Goal: Find specific page/section: Find specific page/section

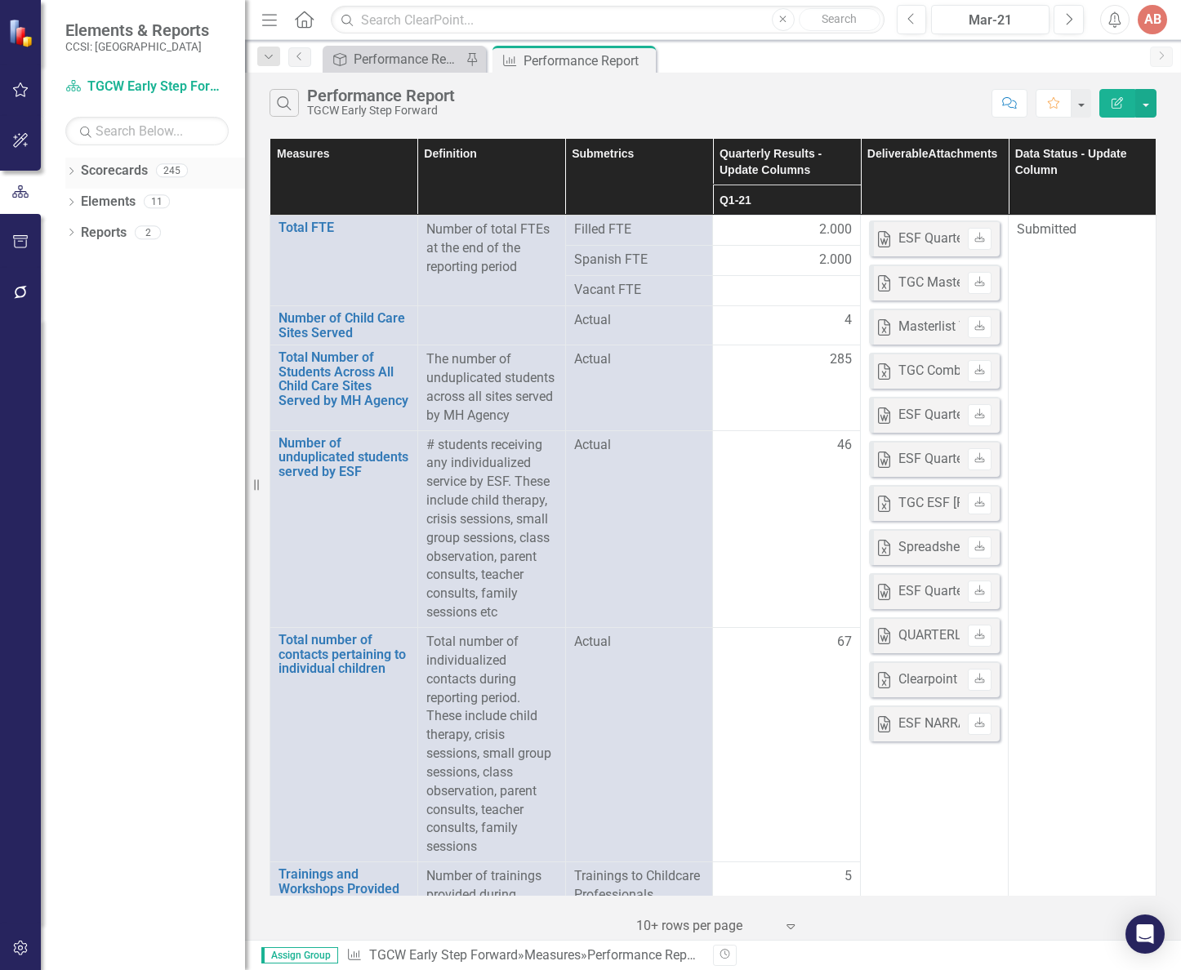
click at [114, 168] on link "Scorecards" at bounding box center [114, 171] width 67 height 19
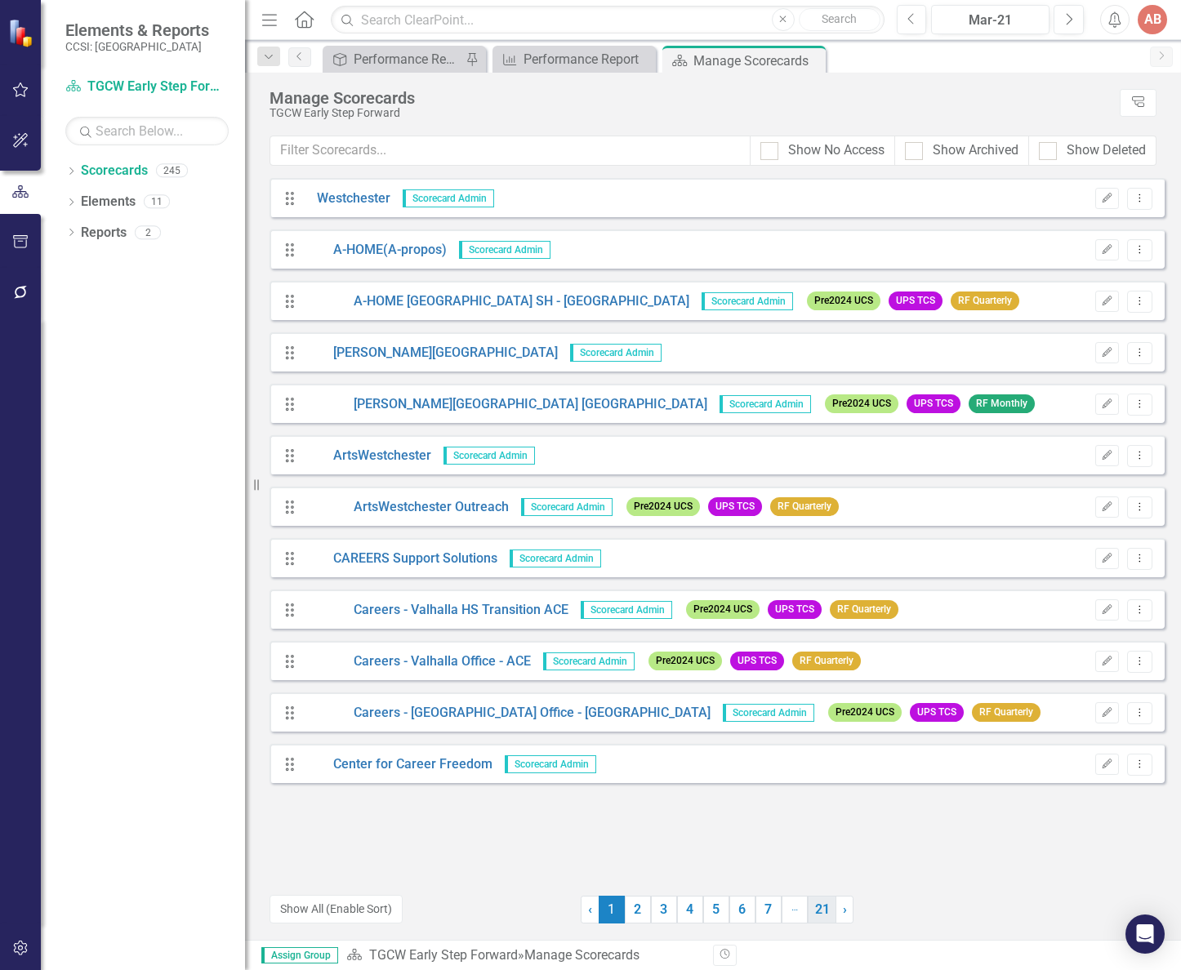
click at [817, 915] on link "21" at bounding box center [822, 910] width 29 height 28
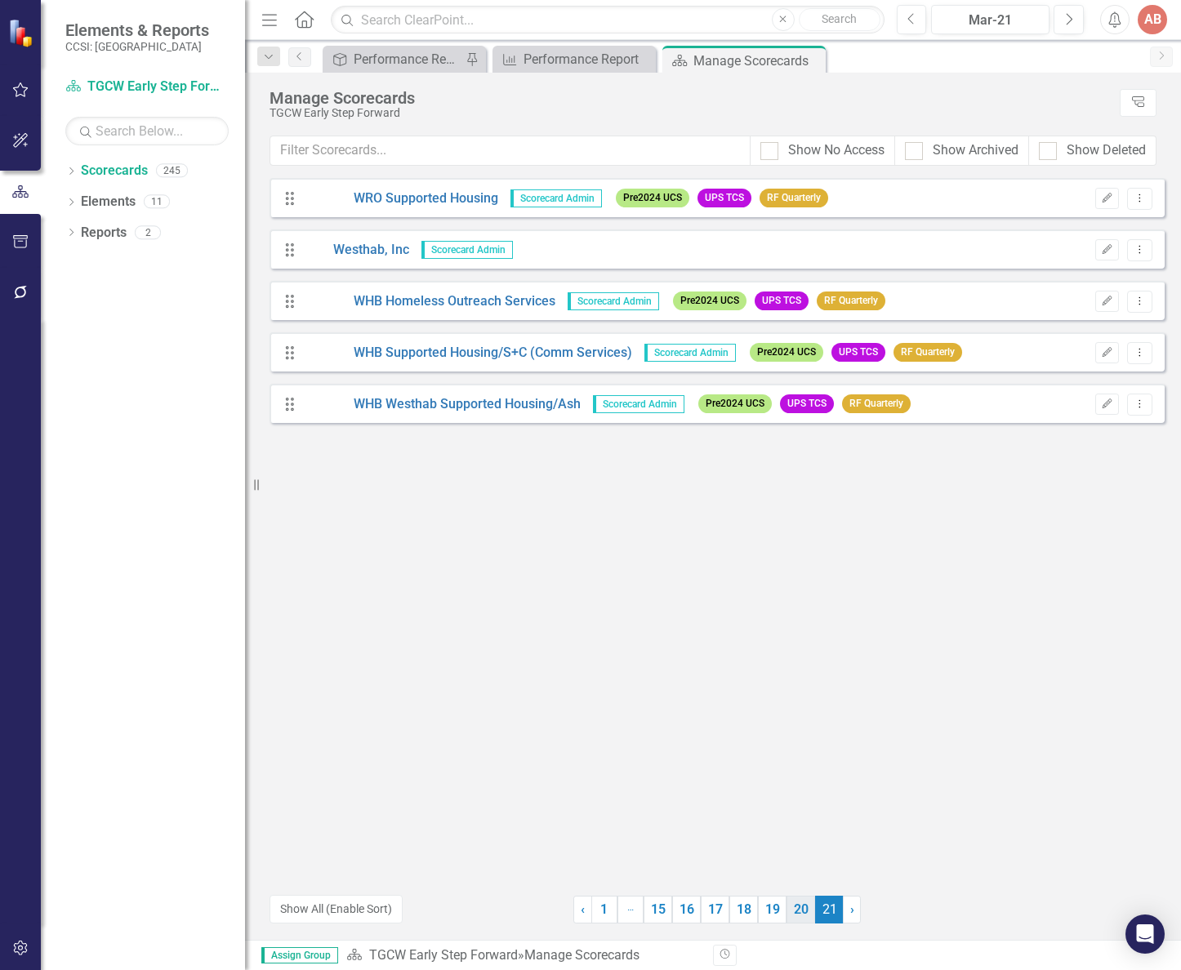
click at [798, 912] on link "20" at bounding box center [801, 910] width 29 height 28
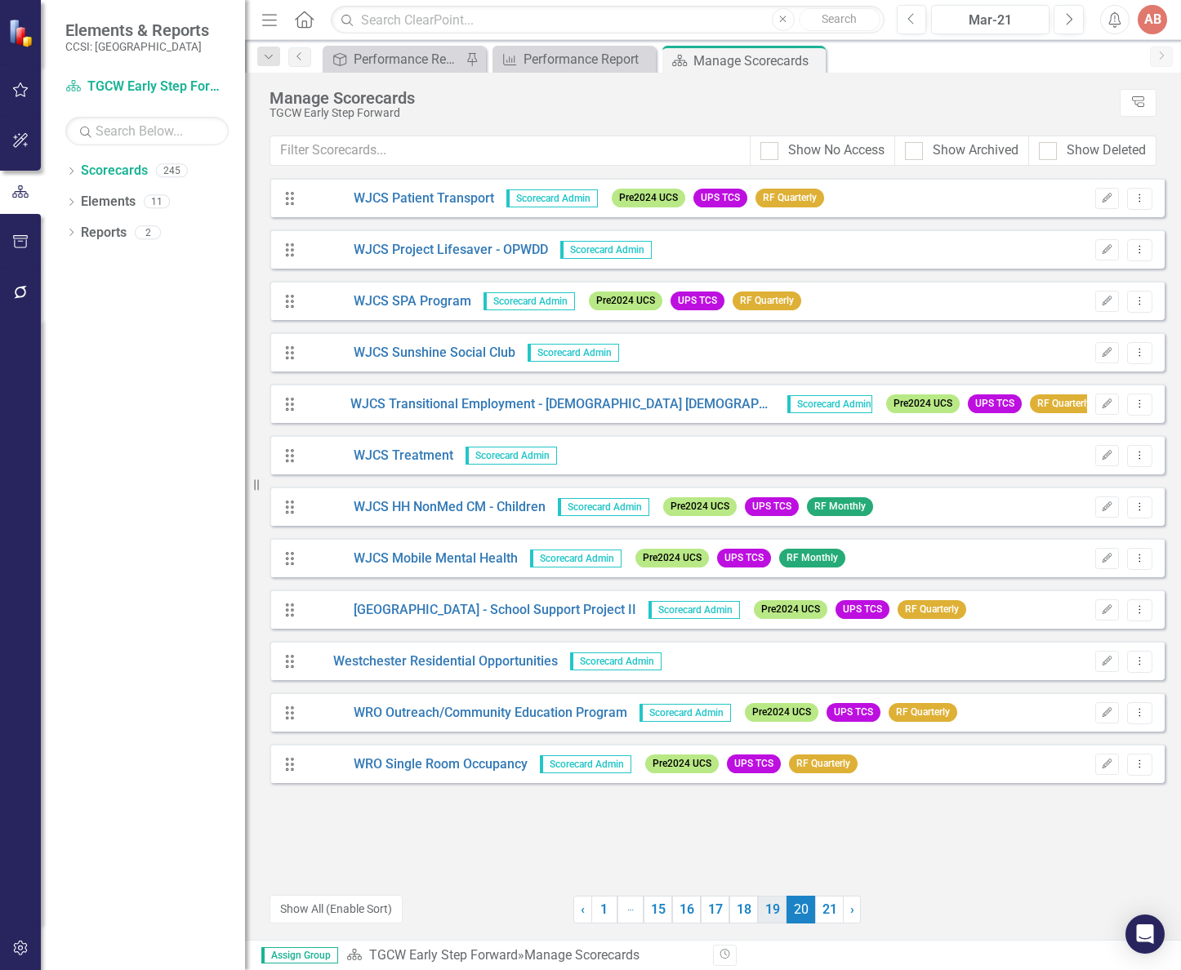
click at [782, 912] on link "19" at bounding box center [772, 910] width 29 height 28
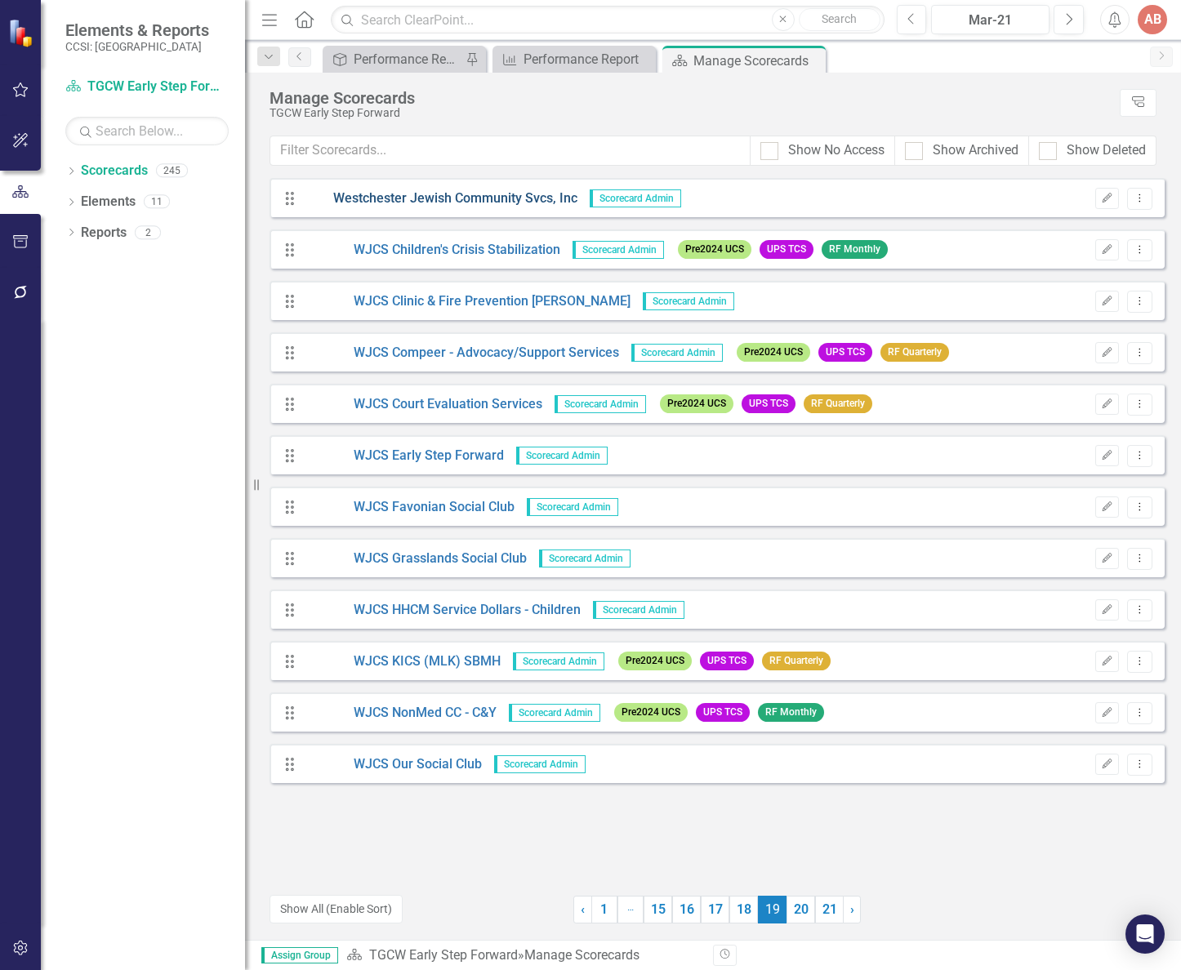
click at [470, 199] on link "Westchester Jewish Community Svcs, Inc" at bounding box center [441, 198] width 273 height 19
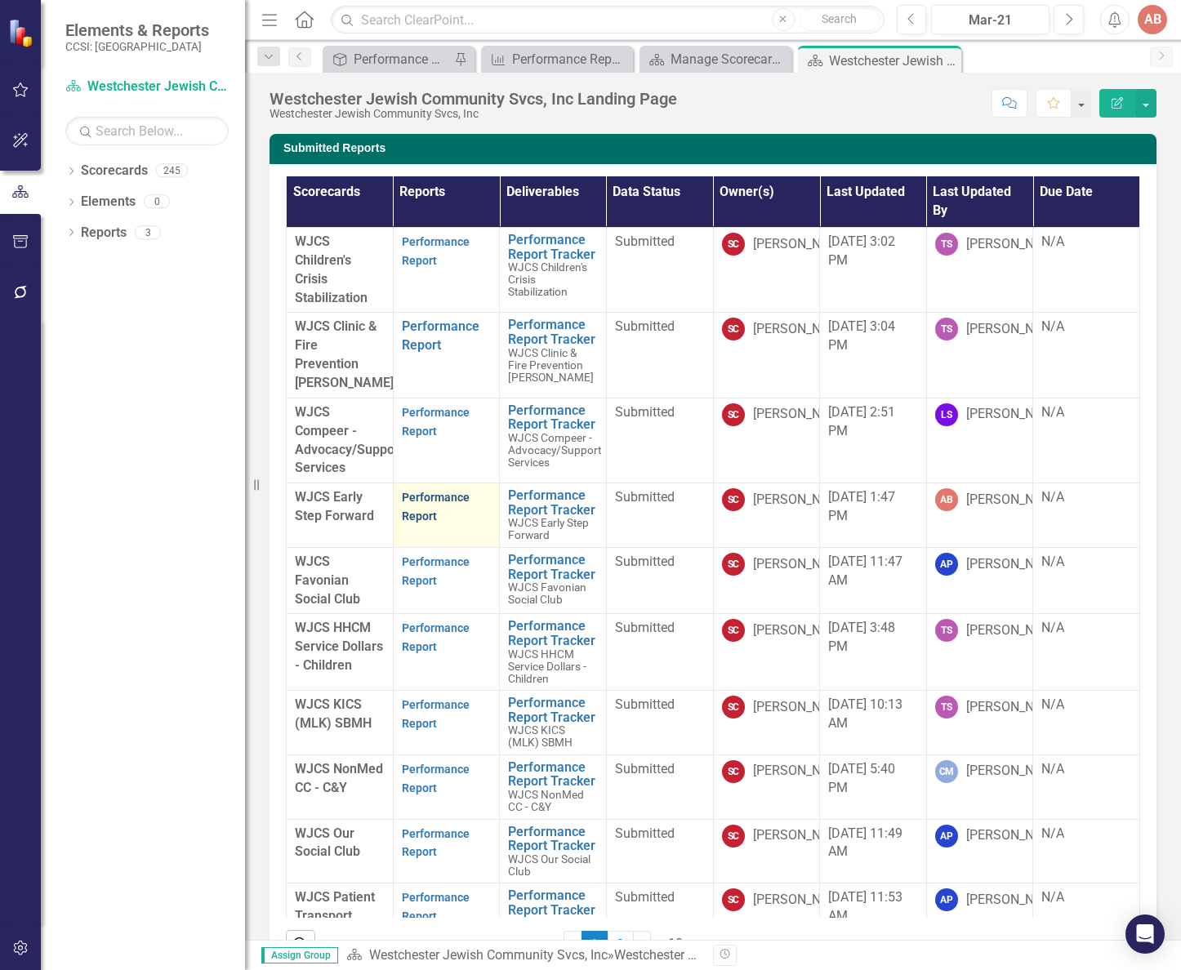
click at [413, 523] on link "Performance Report" at bounding box center [436, 507] width 68 height 32
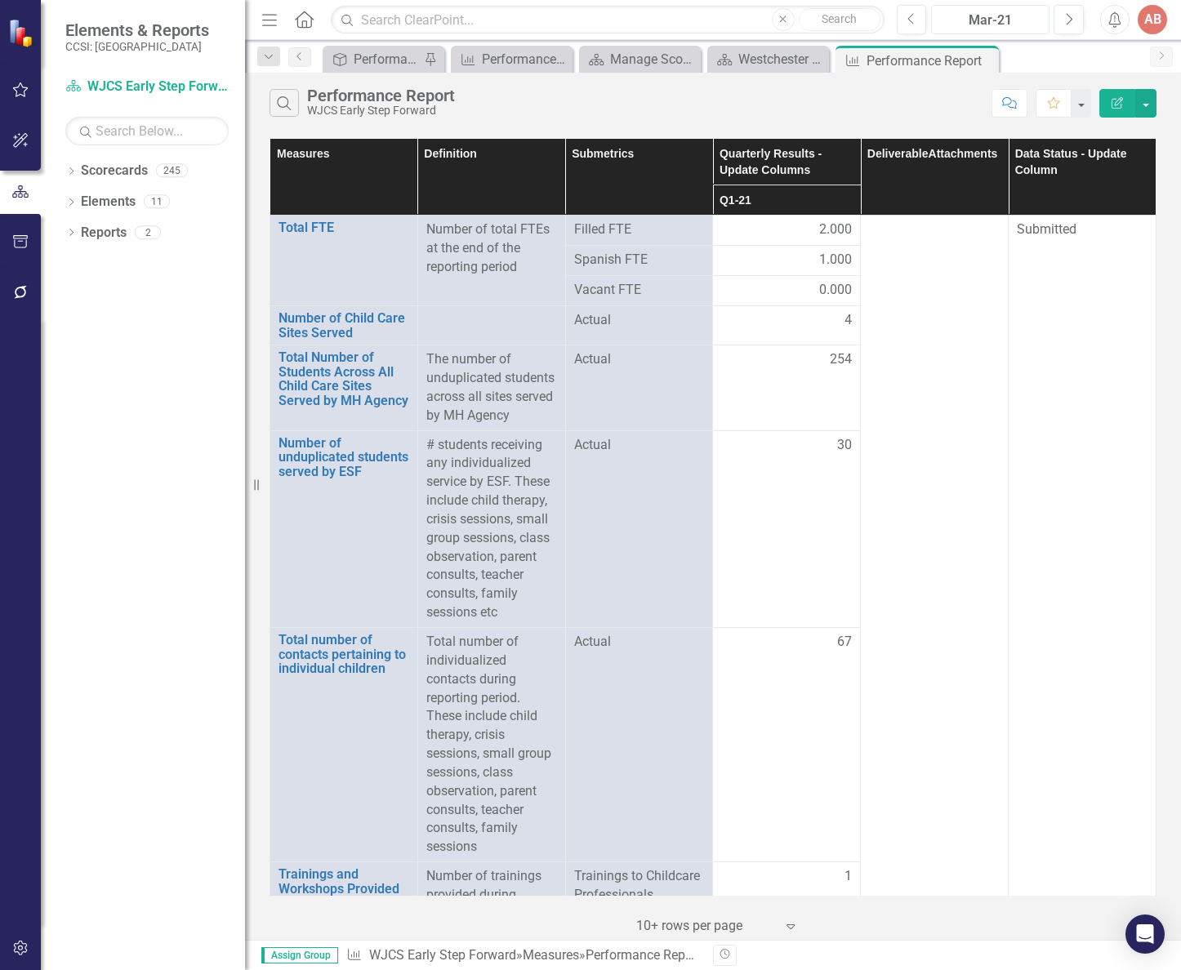
click at [1022, 22] on div "Mar-21" at bounding box center [990, 21] width 107 height 20
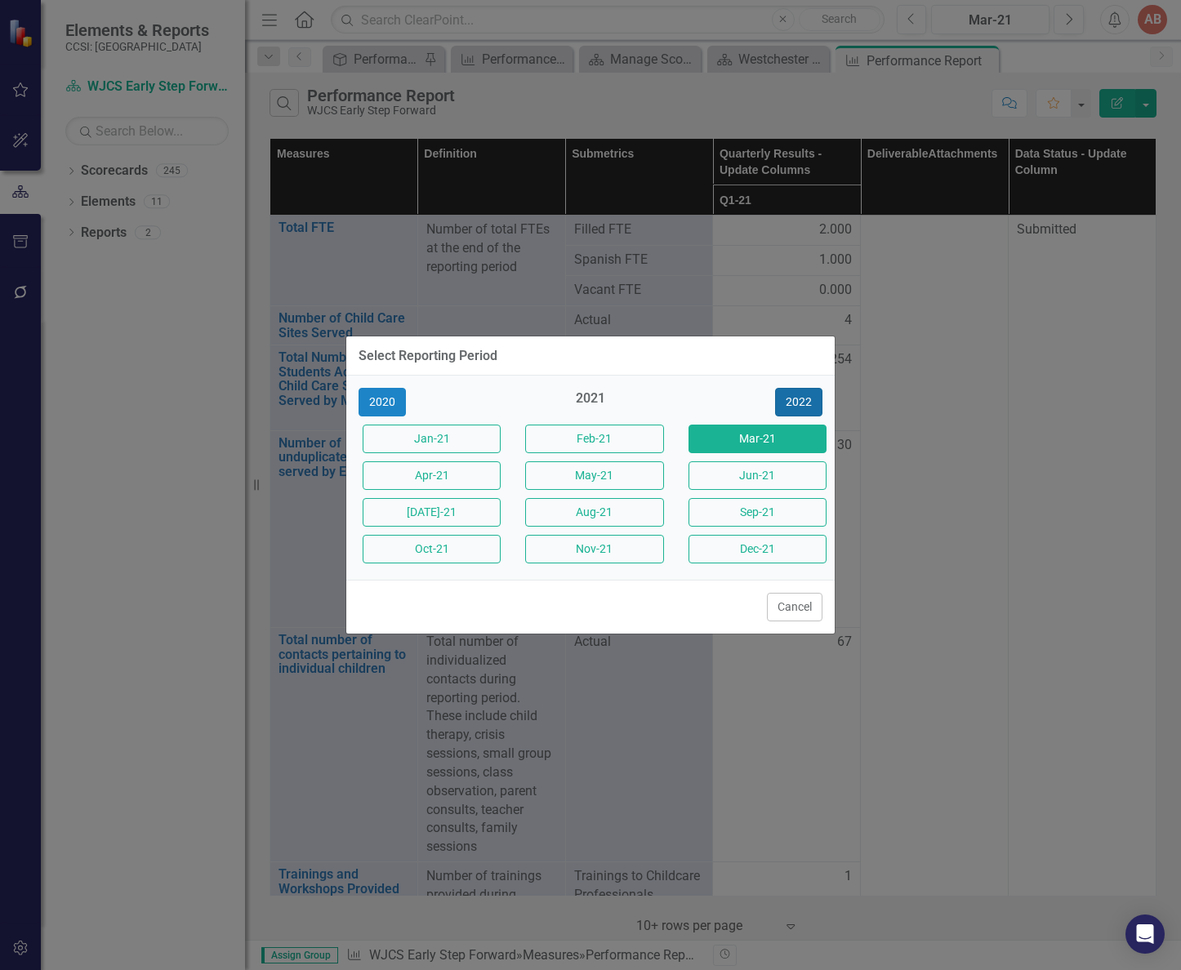
click at [805, 401] on button "2022" at bounding box center [798, 402] width 47 height 29
click at [804, 401] on button "2023" at bounding box center [798, 402] width 47 height 29
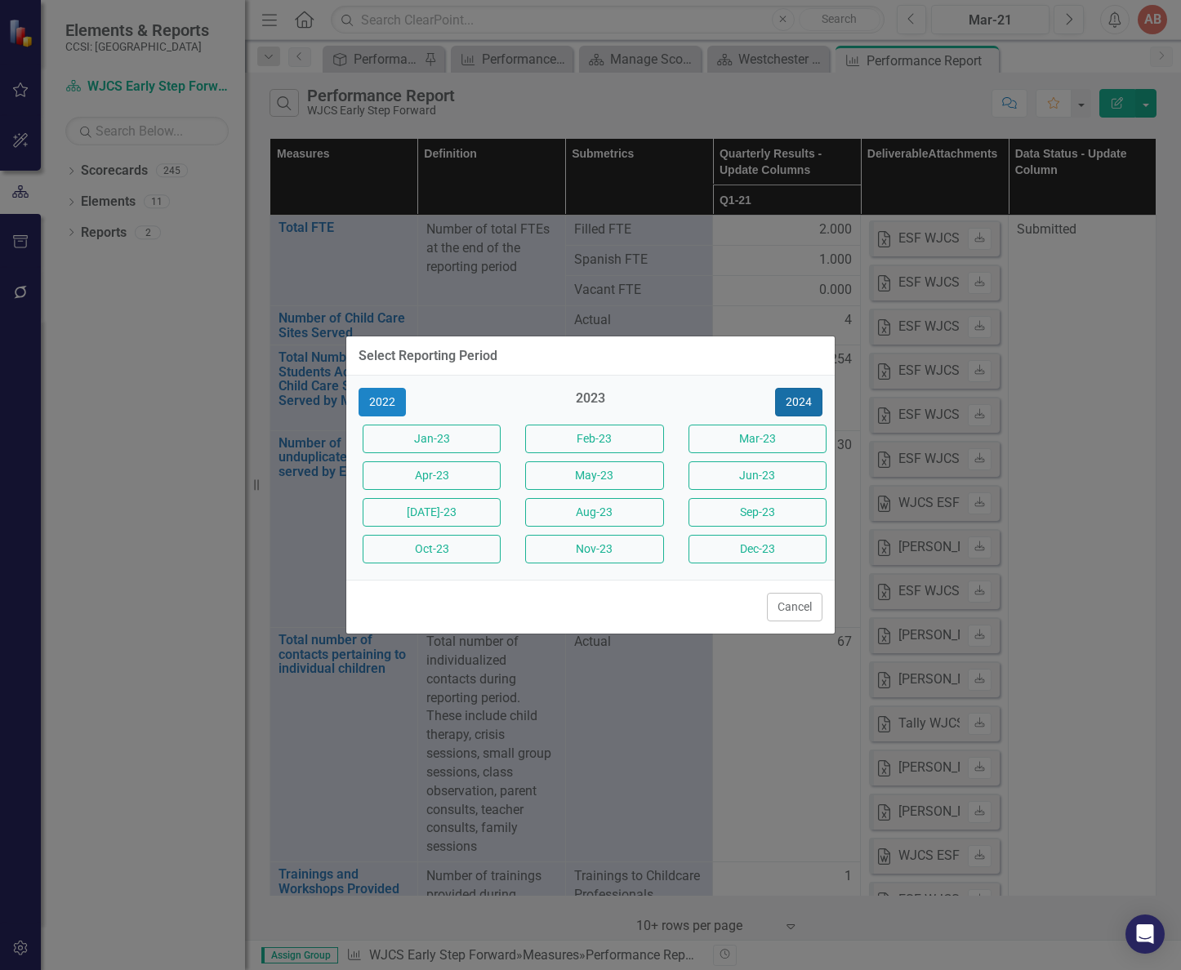
click at [803, 402] on button "2024" at bounding box center [798, 402] width 47 height 29
click at [803, 402] on button "2025" at bounding box center [798, 402] width 47 height 29
click at [551, 509] on button "Aug-25" at bounding box center [594, 512] width 138 height 29
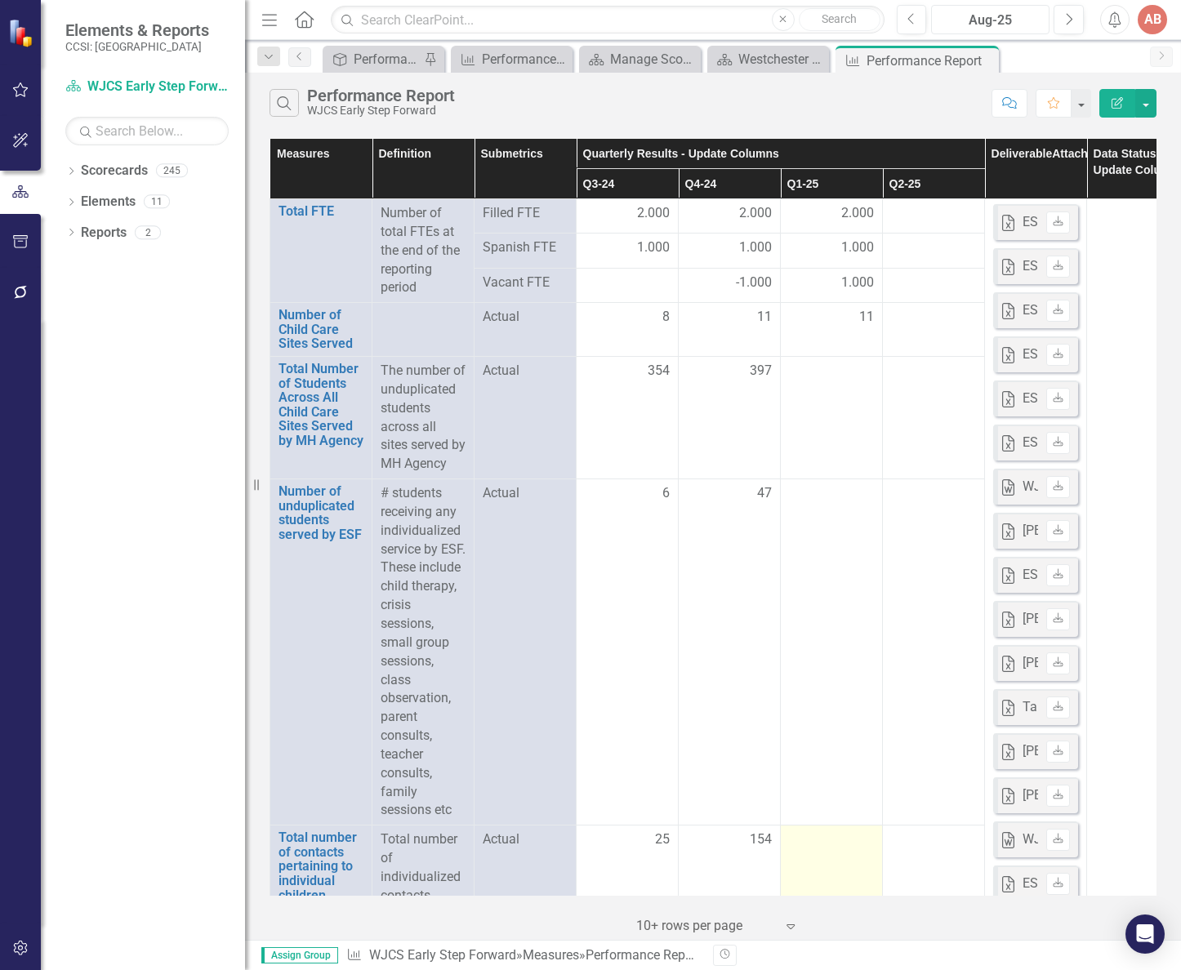
scroll to position [490, 0]
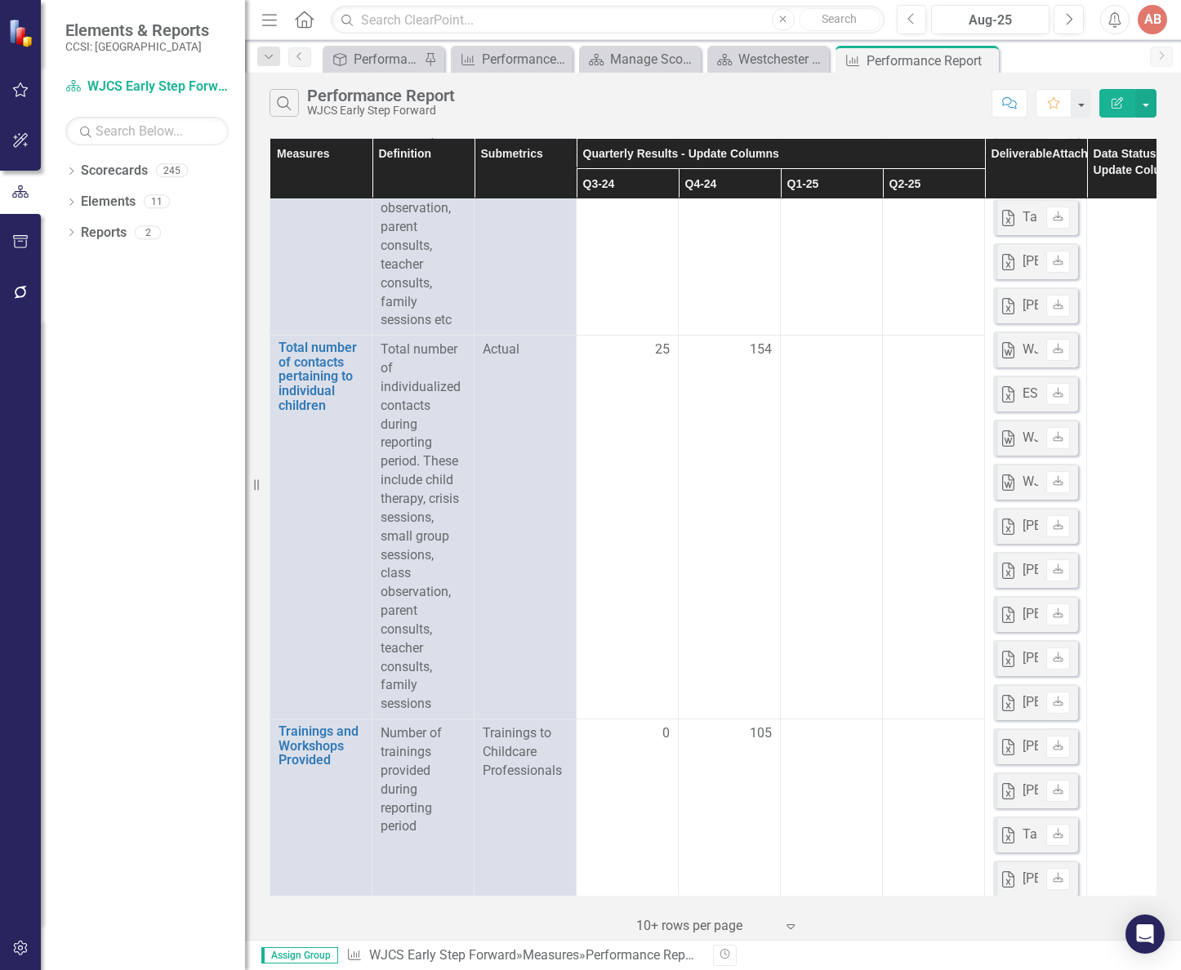
click at [73, 603] on div "Dropdown Scorecards 245 Dropdown [GEOGRAPHIC_DATA] Dropdown A-HOME(A-propos) A-…" at bounding box center [143, 564] width 204 height 813
